Goal: Information Seeking & Learning: Compare options

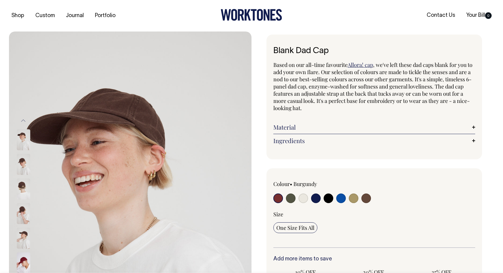
radio input "true"
select select "Espresso"
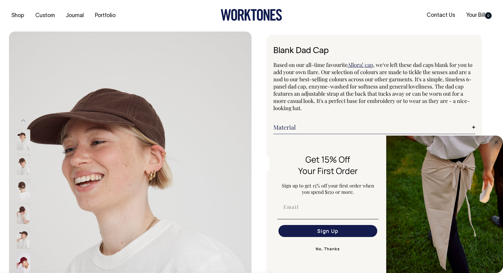
click at [18, 163] on img at bounding box center [23, 164] width 13 height 21
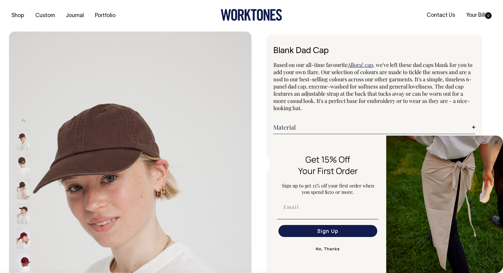
click at [24, 190] on img at bounding box center [23, 188] width 13 height 21
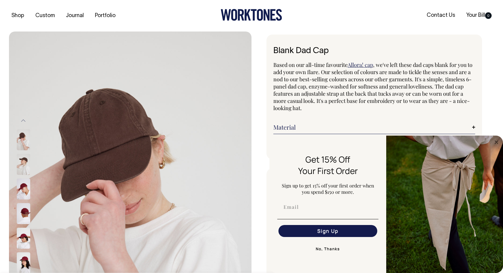
click at [24, 189] on img at bounding box center [23, 188] width 13 height 21
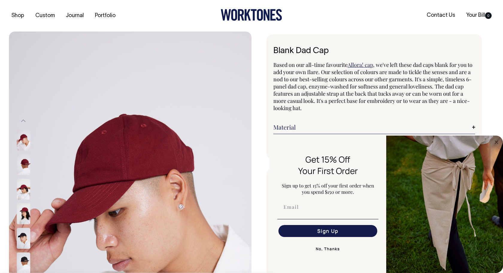
click at [25, 141] on img at bounding box center [23, 139] width 13 height 21
click at [26, 191] on img at bounding box center [23, 188] width 13 height 21
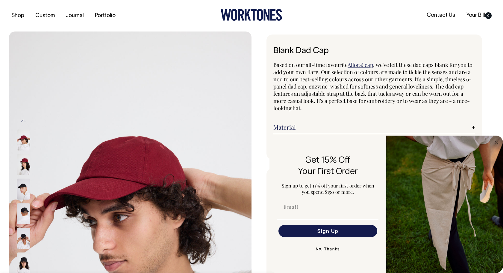
click at [24, 217] on img at bounding box center [23, 213] width 13 height 21
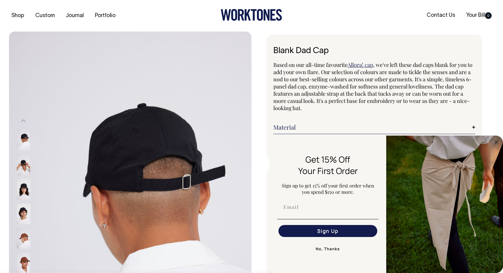
click at [21, 196] on img at bounding box center [23, 188] width 13 height 21
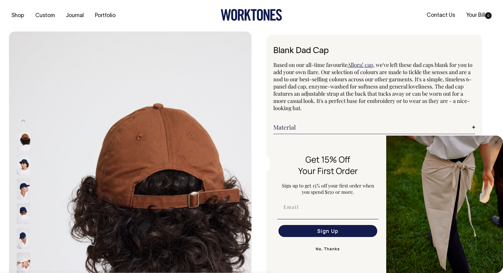
click at [24, 182] on img at bounding box center [23, 188] width 13 height 21
click at [23, 213] on img at bounding box center [23, 213] width 13 height 21
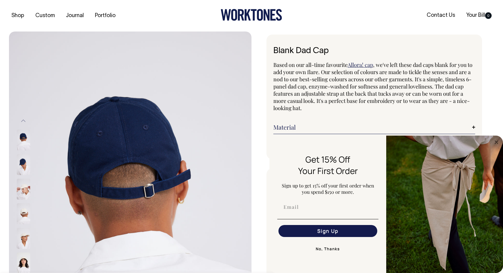
click at [26, 241] on img at bounding box center [23, 237] width 13 height 21
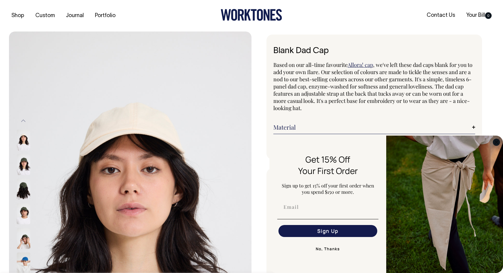
click at [499, 140] on circle "Close dialog" at bounding box center [496, 141] width 7 height 7
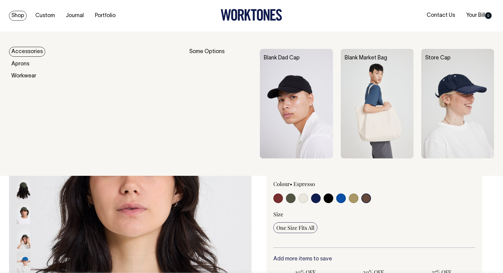
click at [27, 50] on link "Accessories" at bounding box center [27, 52] width 36 height 10
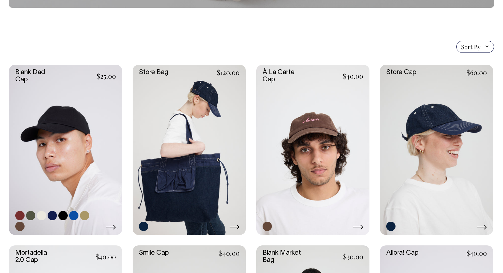
scroll to position [120, 0]
click at [79, 150] on link at bounding box center [65, 149] width 113 height 170
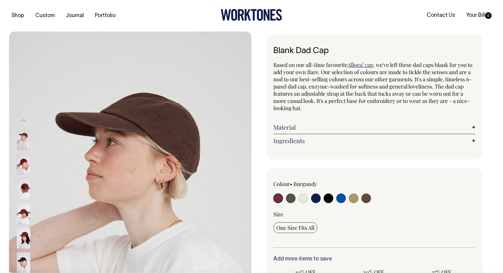
click at [23, 215] on img at bounding box center [23, 213] width 13 height 21
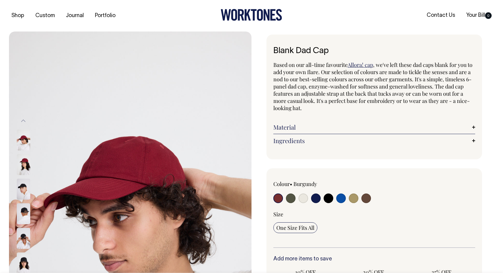
click at [28, 243] on img at bounding box center [23, 237] width 13 height 21
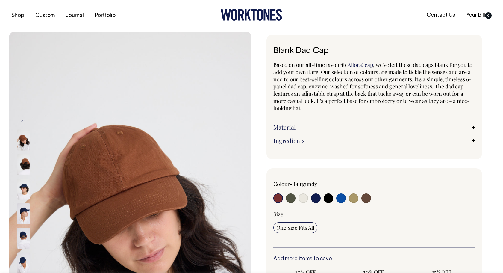
click at [24, 216] on img at bounding box center [23, 213] width 13 height 21
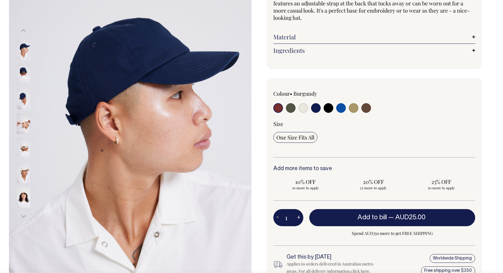
scroll to position [90, 0]
click at [365, 108] on input "radio" at bounding box center [366, 108] width 10 height 10
radio input "true"
select select "Espresso"
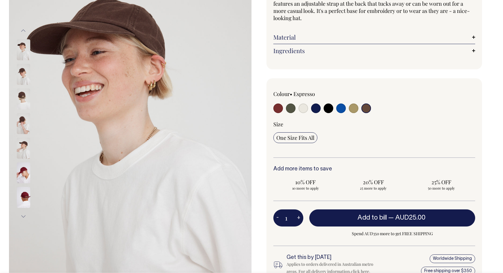
click at [21, 83] on img at bounding box center [23, 74] width 13 height 21
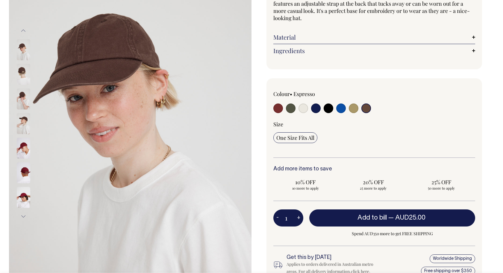
click at [22, 97] on img at bounding box center [23, 98] width 13 height 21
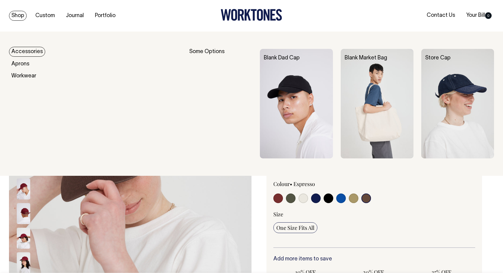
click at [357, 80] on img at bounding box center [377, 103] width 73 height 109
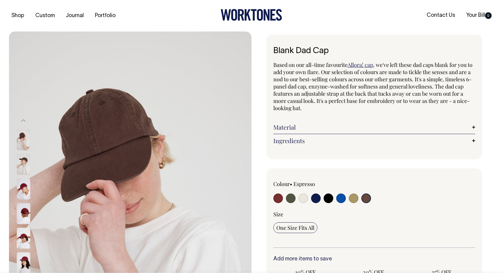
click at [329, 199] on input "radio" at bounding box center [329, 198] width 10 height 10
radio input "true"
select select "Black"
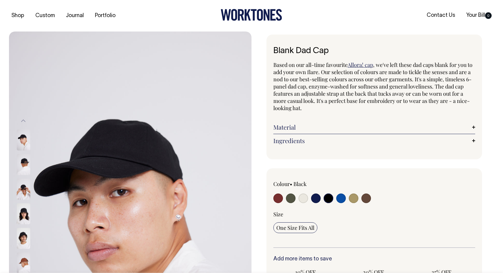
click at [300, 199] on input "radio" at bounding box center [304, 198] width 10 height 10
radio input "true"
select select "Natural"
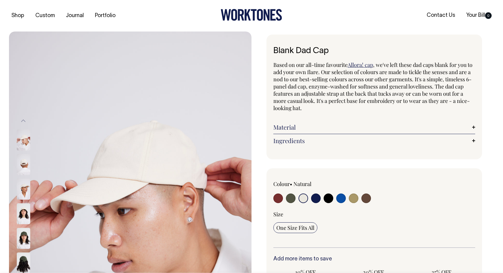
click at [368, 195] on input "radio" at bounding box center [366, 198] width 10 height 10
radio input "true"
select select "Espresso"
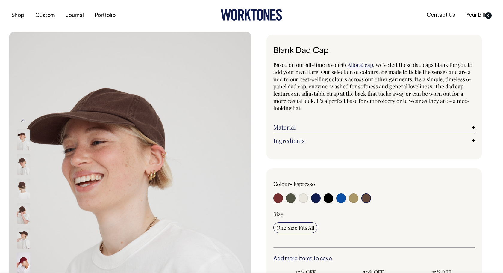
click at [305, 199] on input "radio" at bounding box center [304, 198] width 10 height 10
radio input "true"
select select "Natural"
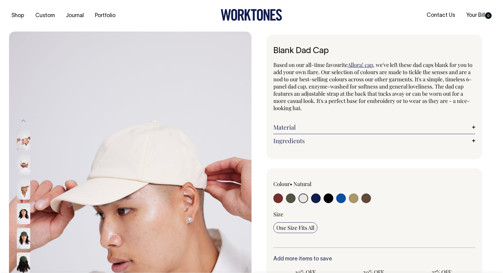
click at [25, 163] on img at bounding box center [23, 164] width 13 height 21
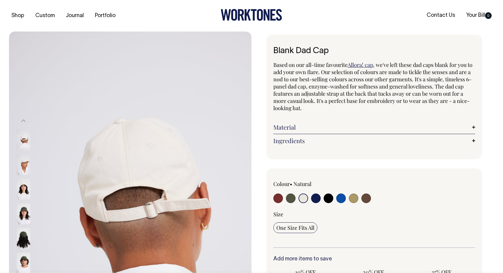
click at [25, 168] on img at bounding box center [23, 164] width 13 height 21
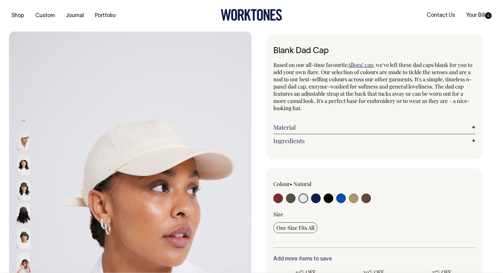
click at [287, 194] on label at bounding box center [291, 198] width 10 height 11
click at [287, 194] on input "radio" at bounding box center [291, 198] width 10 height 10
radio input "true"
select select "Olive"
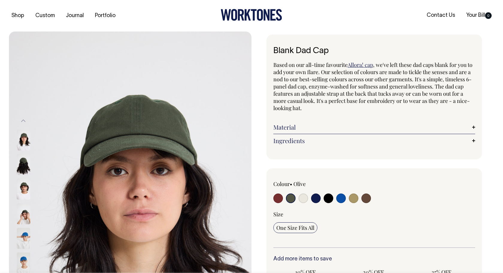
click at [330, 195] on input "radio" at bounding box center [329, 198] width 10 height 10
radio input "true"
select select "Black"
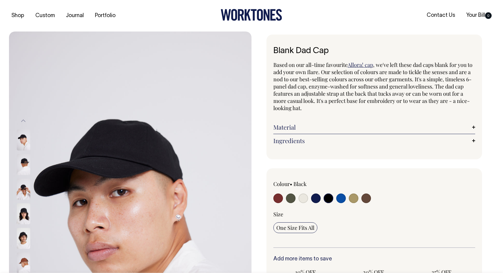
click at [366, 197] on input "radio" at bounding box center [366, 198] width 10 height 10
radio input "true"
select select "Espresso"
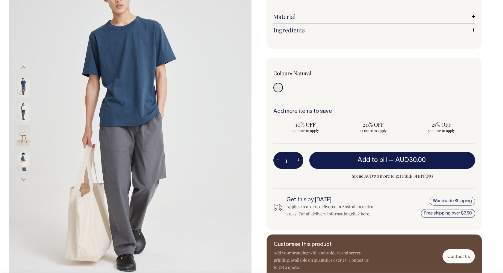
scroll to position [90, 0]
click at [21, 86] on img at bounding box center [23, 86] width 13 height 21
click at [24, 112] on img at bounding box center [23, 111] width 13 height 21
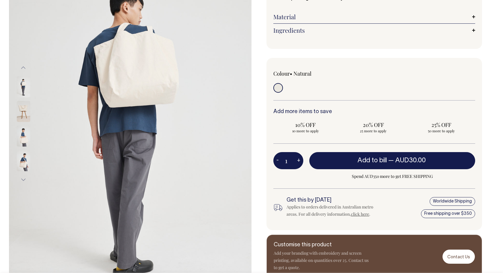
click at [24, 143] on img at bounding box center [23, 135] width 13 height 21
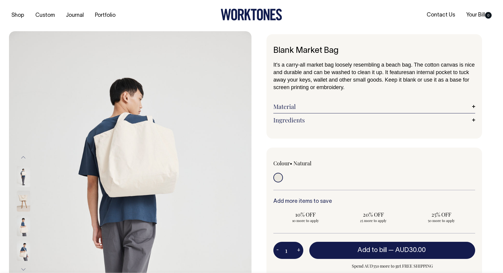
scroll to position [0, 0]
click at [295, 105] on link "Material" at bounding box center [374, 106] width 202 height 7
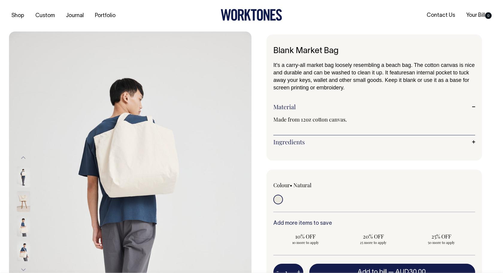
click at [292, 140] on link "Ingredients" at bounding box center [374, 141] width 202 height 7
